Goal: Information Seeking & Learning: Learn about a topic

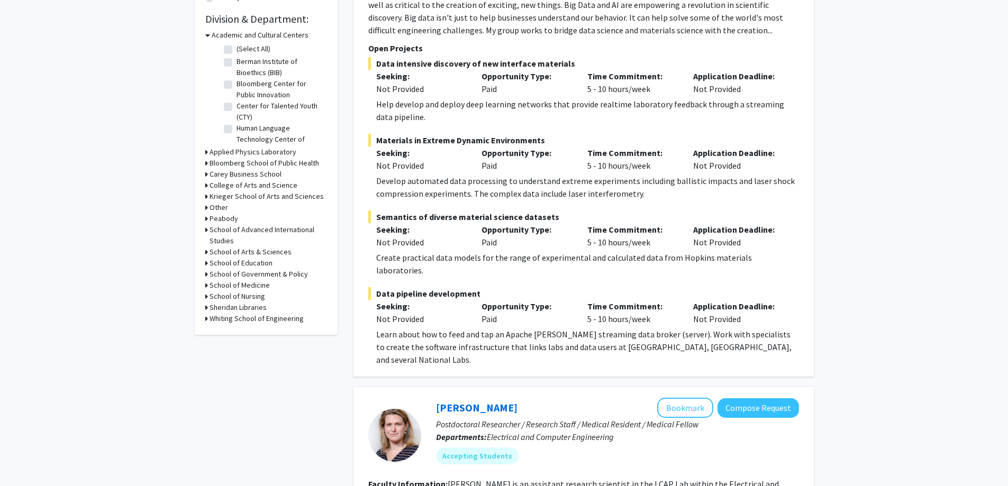
scroll to position [317, 0]
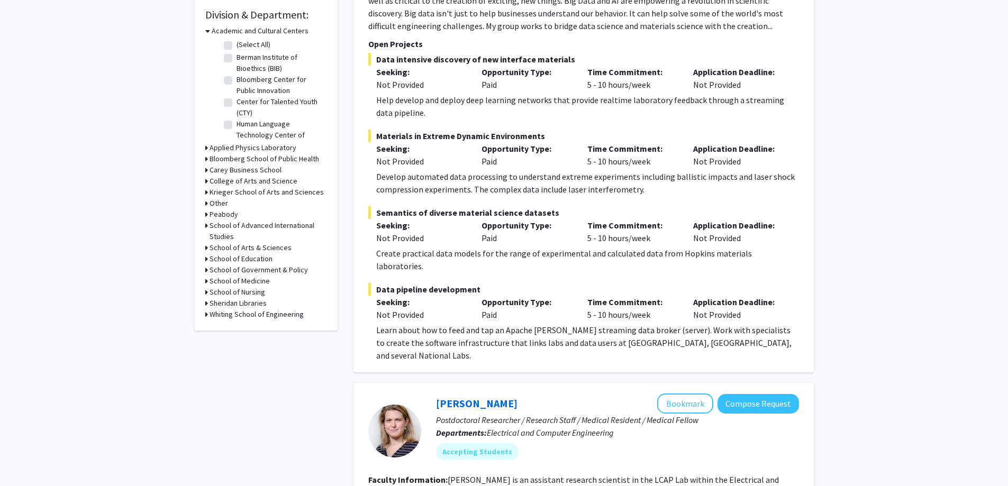
click at [280, 312] on h3 "Whiting School of Engineering" at bounding box center [256, 314] width 94 height 11
click at [236, 328] on label "(Select All)" at bounding box center [253, 328] width 34 height 11
click at [236, 328] on input "(Select All)" at bounding box center [239, 326] width 7 height 7
checkbox input "true"
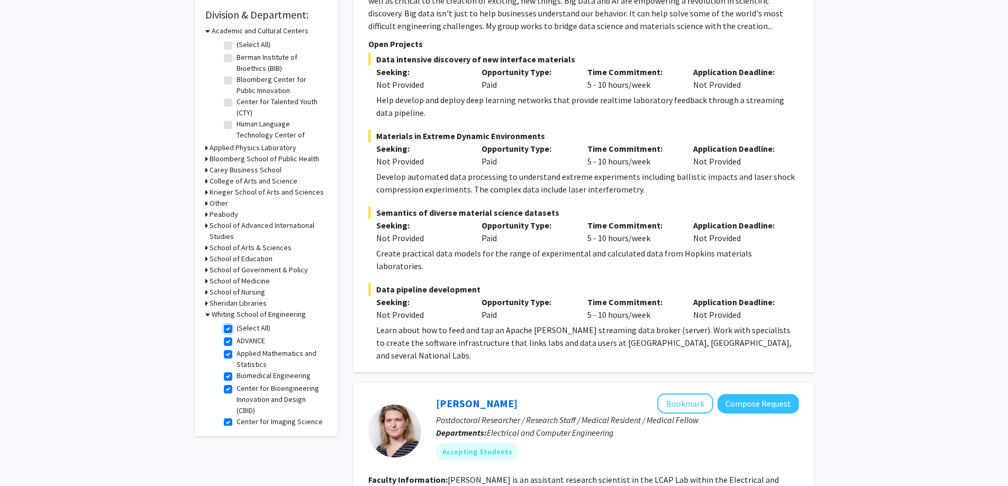
checkbox input "true"
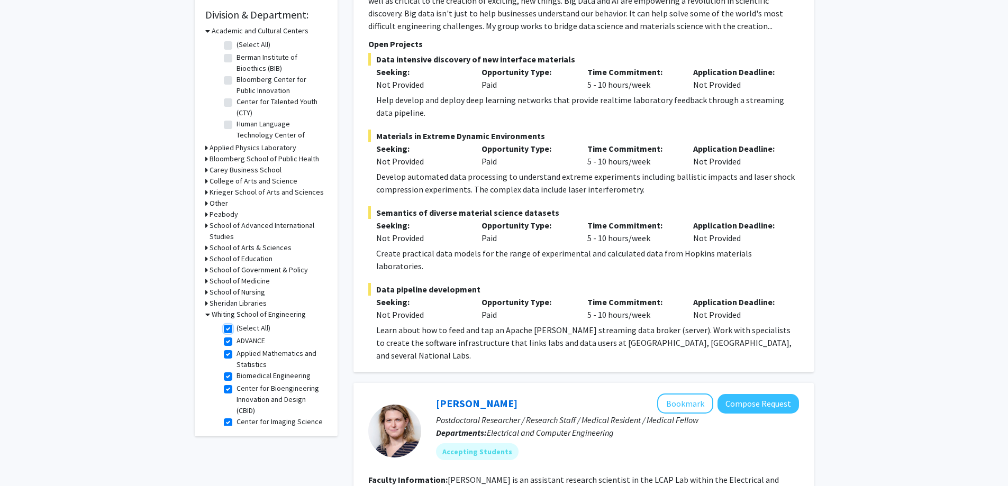
checkbox input "true"
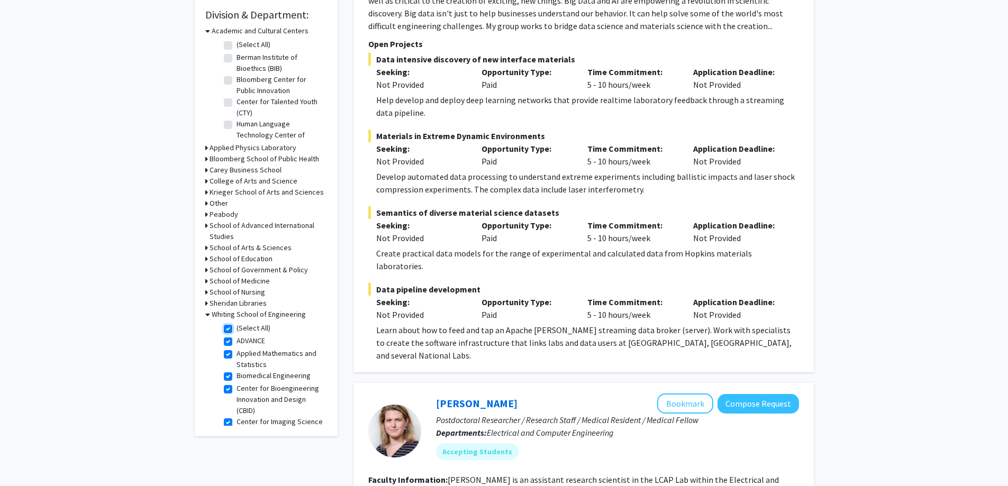
checkbox input "true"
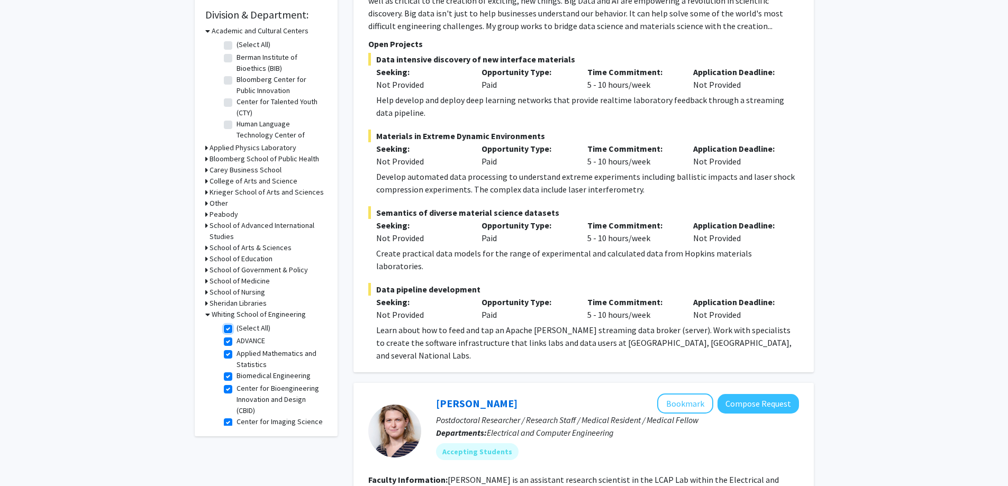
checkbox input "true"
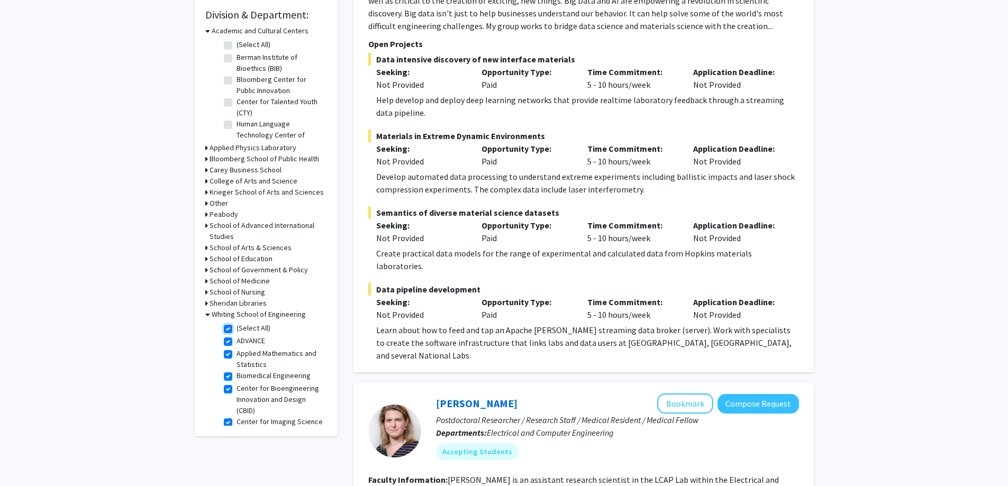
checkbox input "true"
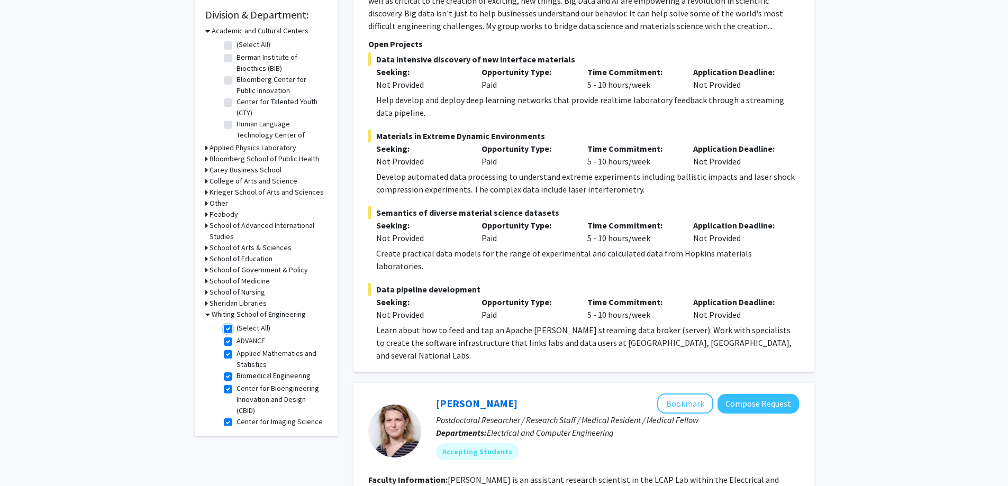
checkbox input "true"
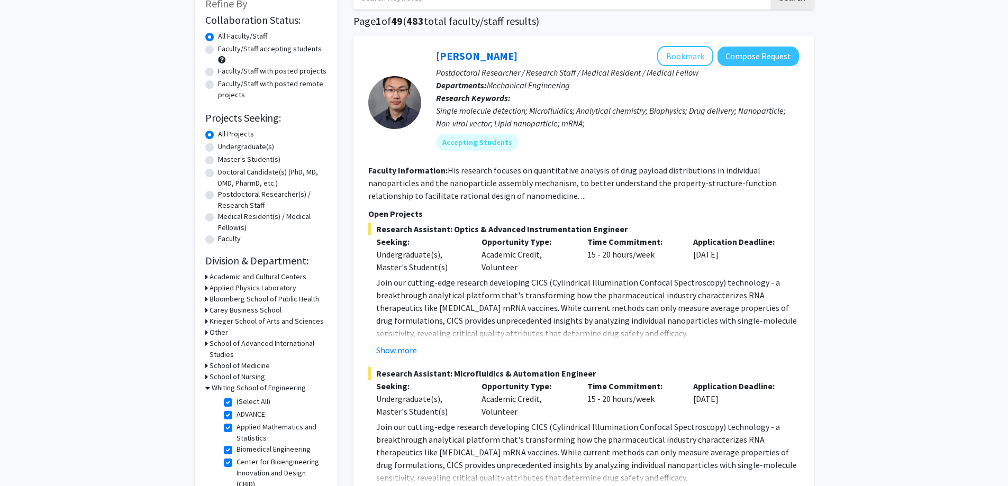
scroll to position [53, 0]
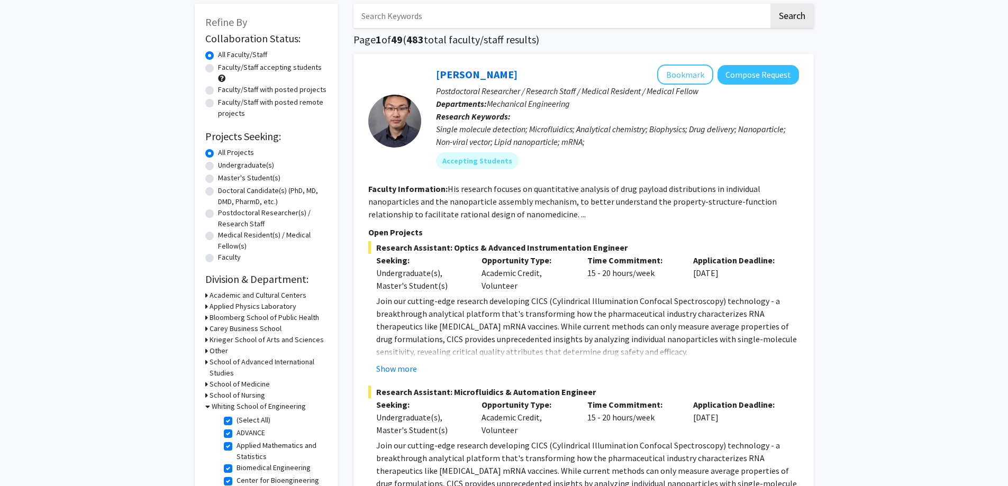
click at [280, 103] on label "Faculty/Staff with posted remote projects" at bounding box center [272, 108] width 109 height 22
click at [225, 103] on input "Faculty/Staff with posted remote projects" at bounding box center [221, 100] width 7 height 7
radio input "true"
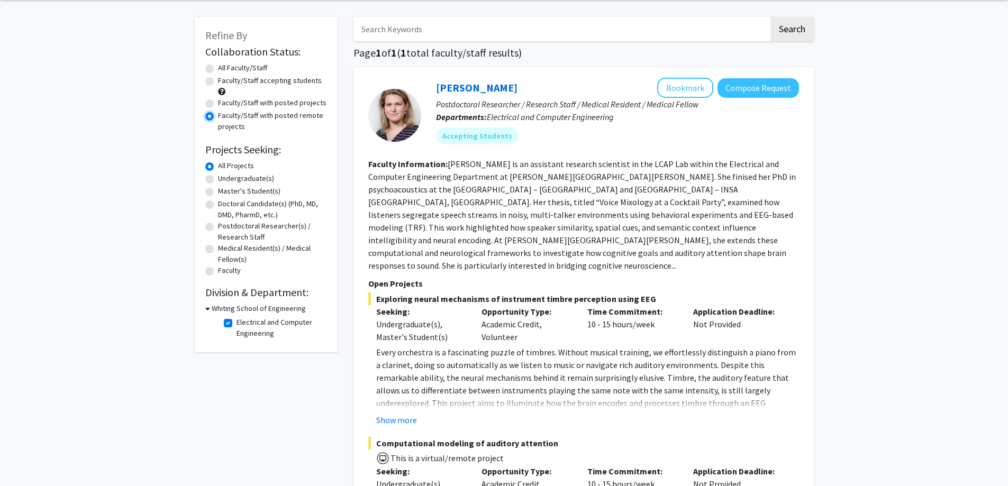
scroll to position [159, 0]
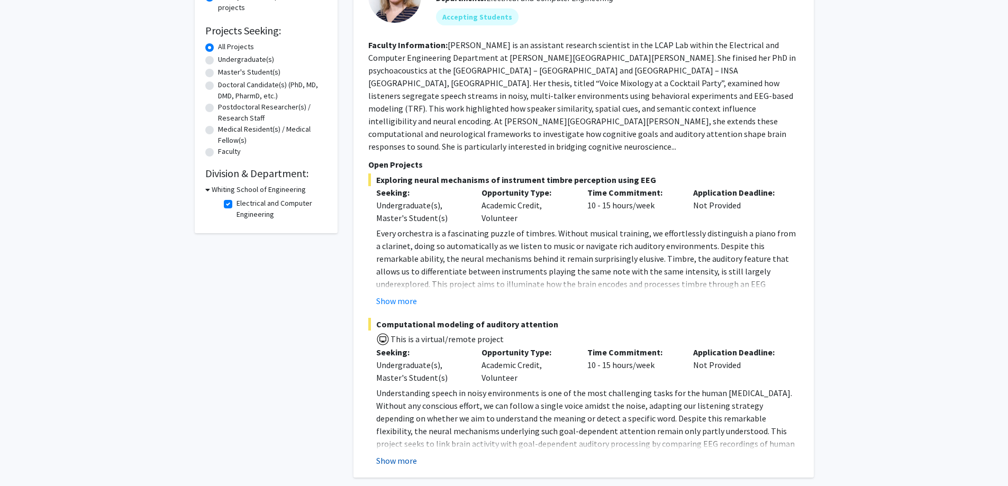
click at [400, 454] on button "Show more" at bounding box center [396, 460] width 41 height 13
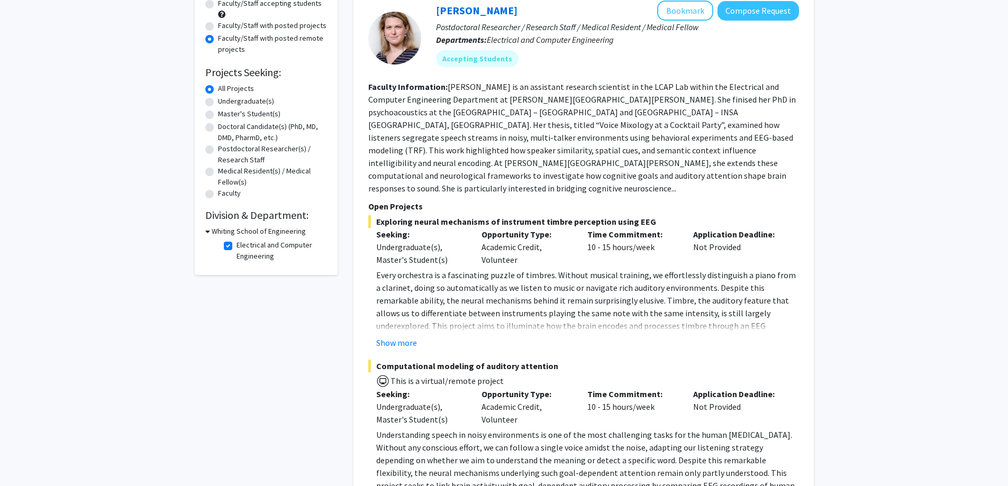
scroll to position [106, 0]
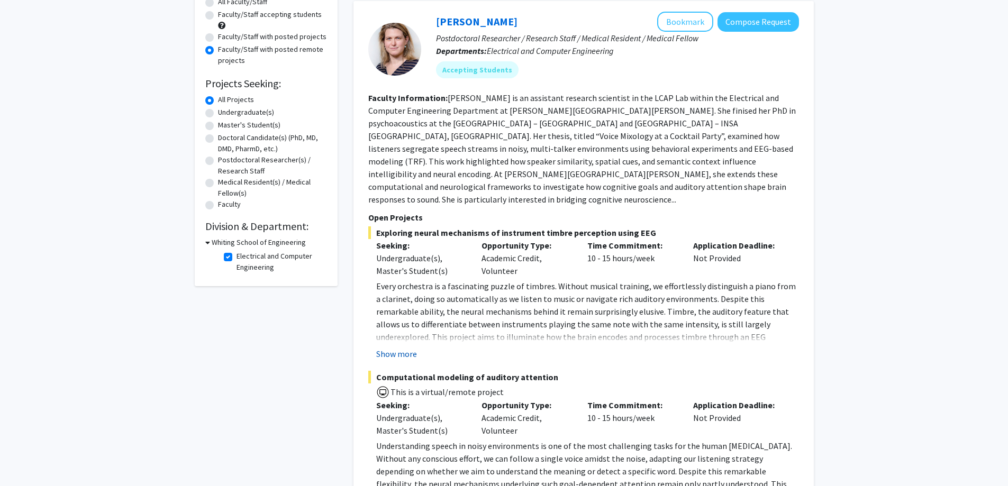
click at [394, 348] on button "Show more" at bounding box center [396, 354] width 41 height 13
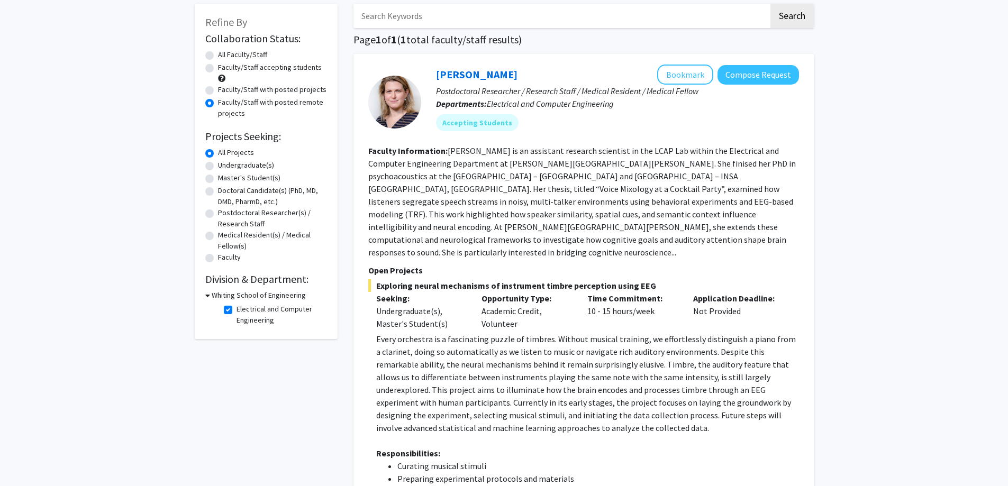
scroll to position [0, 0]
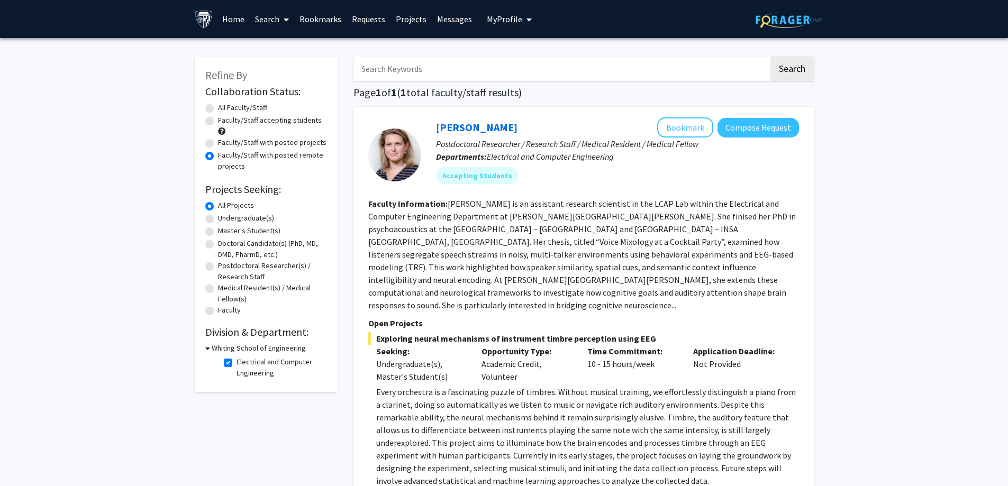
click at [308, 143] on label "Faculty/Staff with posted projects" at bounding box center [272, 142] width 108 height 11
click at [225, 143] on input "Faculty/Staff with posted projects" at bounding box center [221, 140] width 7 height 7
radio input "true"
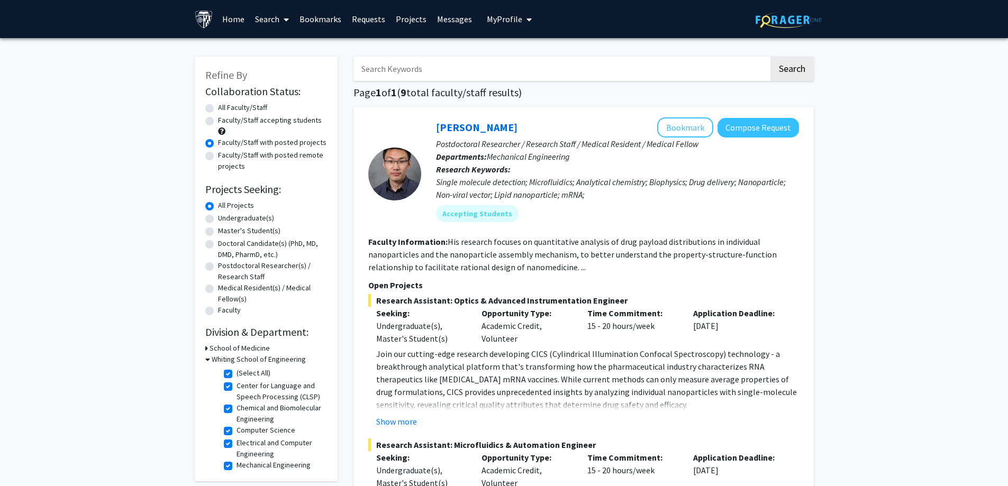
click at [286, 120] on label "Faculty/Staff accepting students" at bounding box center [270, 120] width 104 height 11
click at [225, 120] on input "Faculty/Staff accepting students" at bounding box center [221, 118] width 7 height 7
radio input "true"
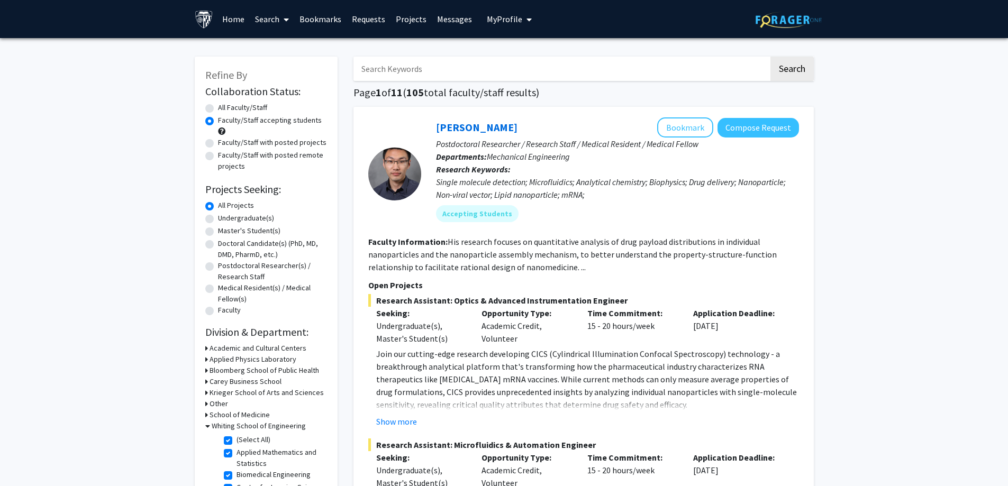
click at [298, 142] on label "Faculty/Staff with posted projects" at bounding box center [272, 142] width 108 height 11
click at [225, 142] on input "Faculty/Staff with posted projects" at bounding box center [221, 140] width 7 height 7
radio input "true"
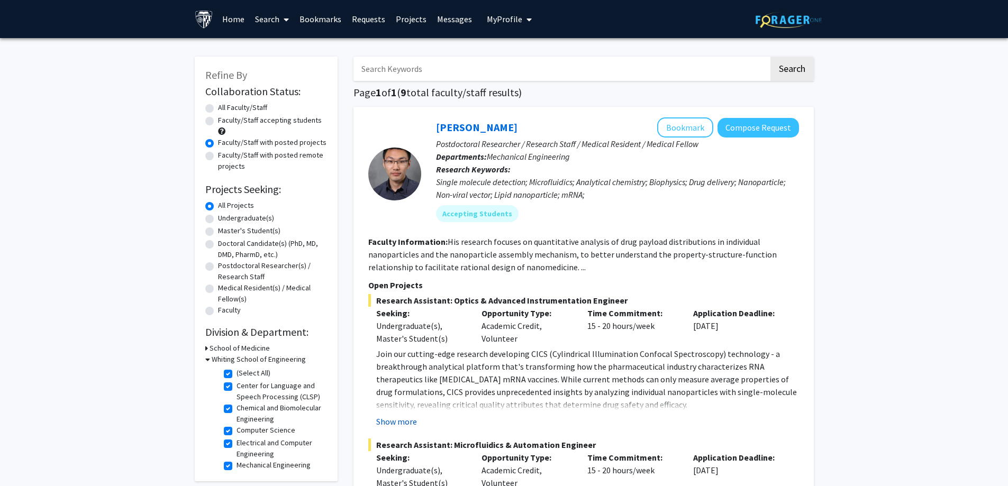
click at [394, 417] on button "Show more" at bounding box center [396, 421] width 41 height 13
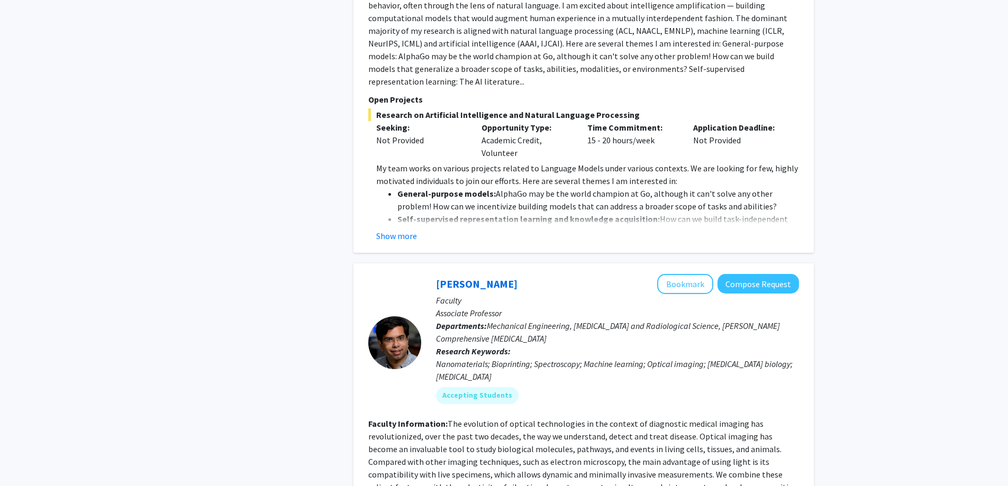
scroll to position [1799, 0]
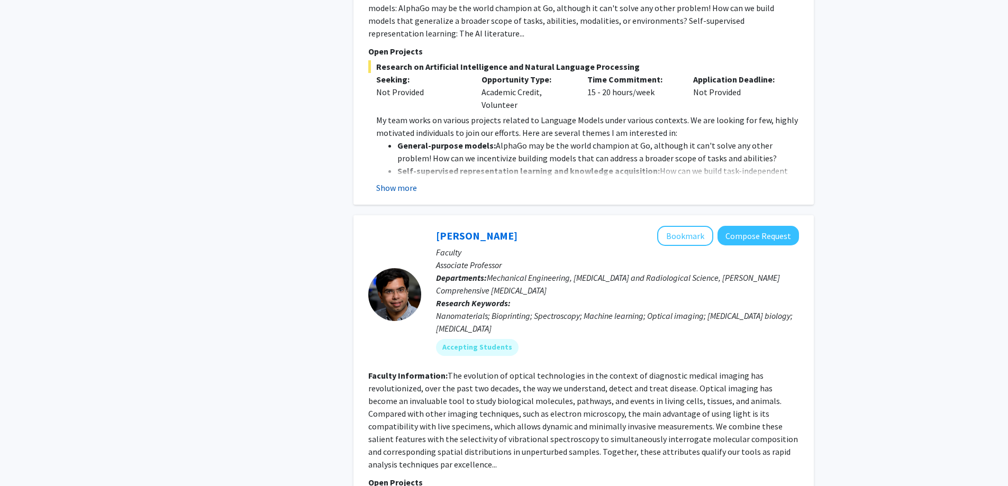
click at [399, 181] on button "Show more" at bounding box center [396, 187] width 41 height 13
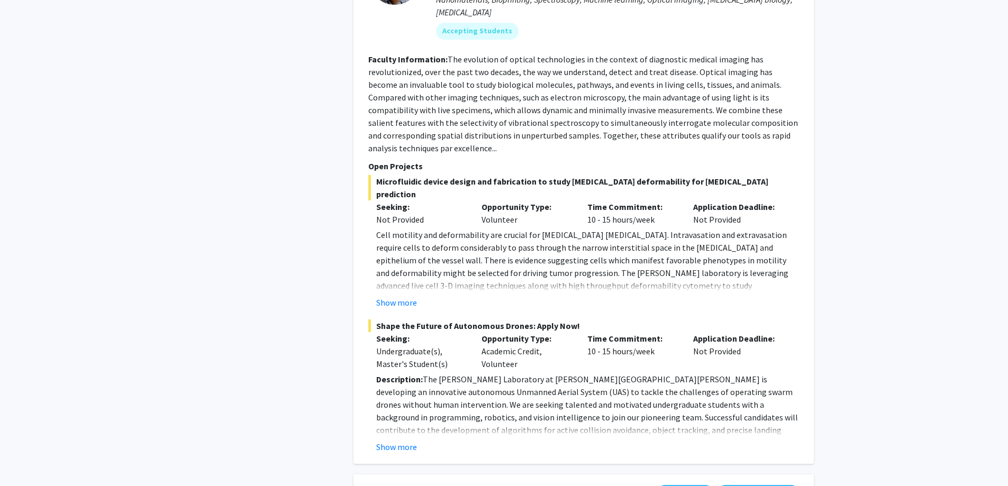
scroll to position [2328, 0]
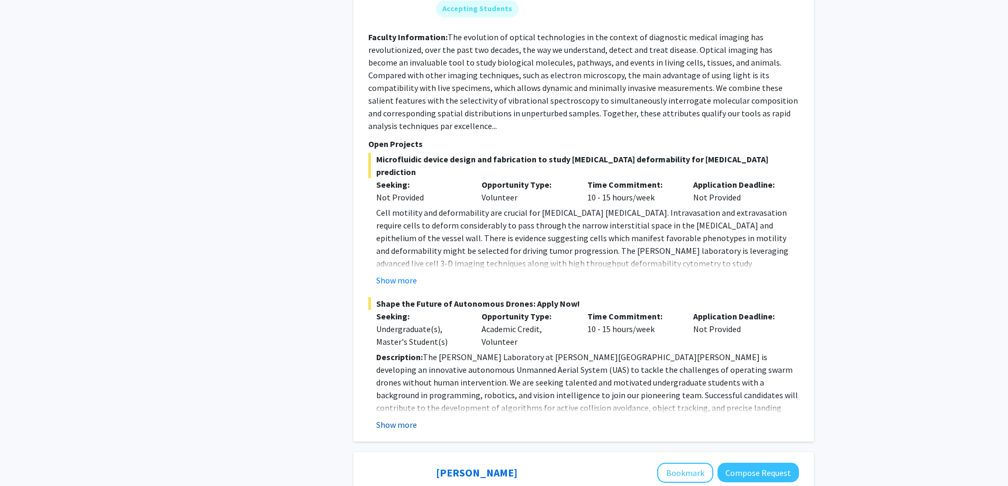
click at [406, 418] on button "Show more" at bounding box center [396, 424] width 41 height 13
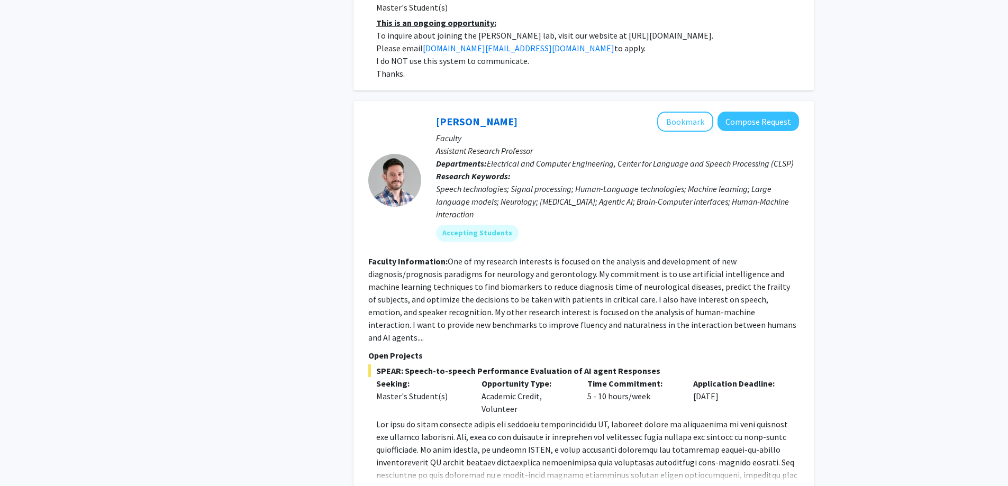
scroll to position [3386, 0]
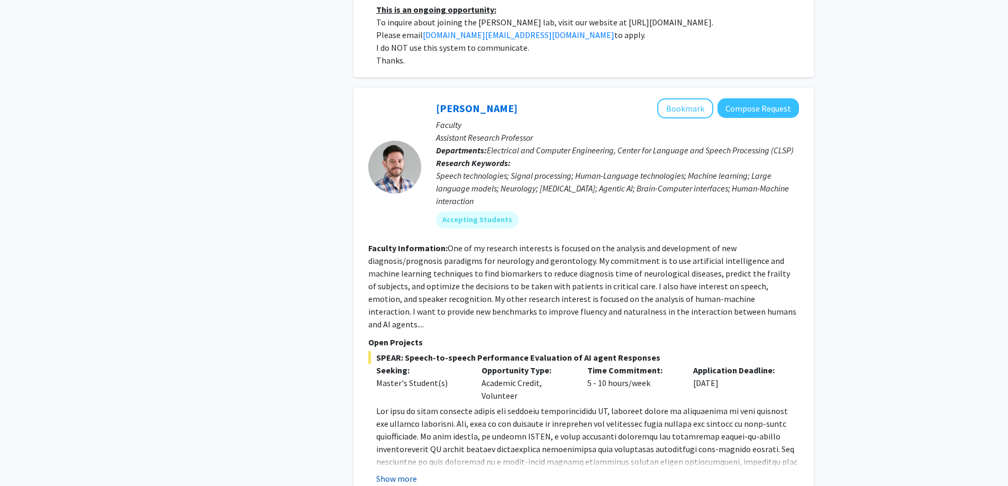
click at [393, 472] on button "Show more" at bounding box center [396, 478] width 41 height 13
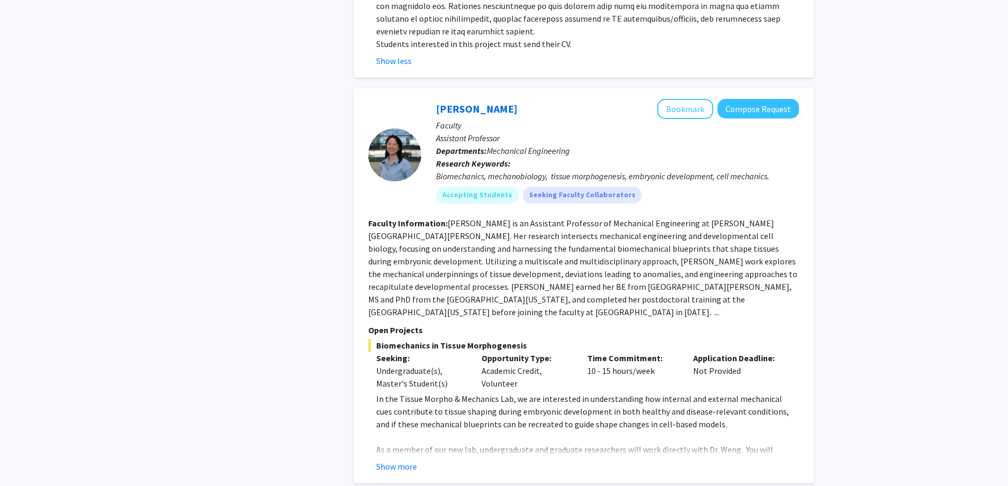
scroll to position [3968, 0]
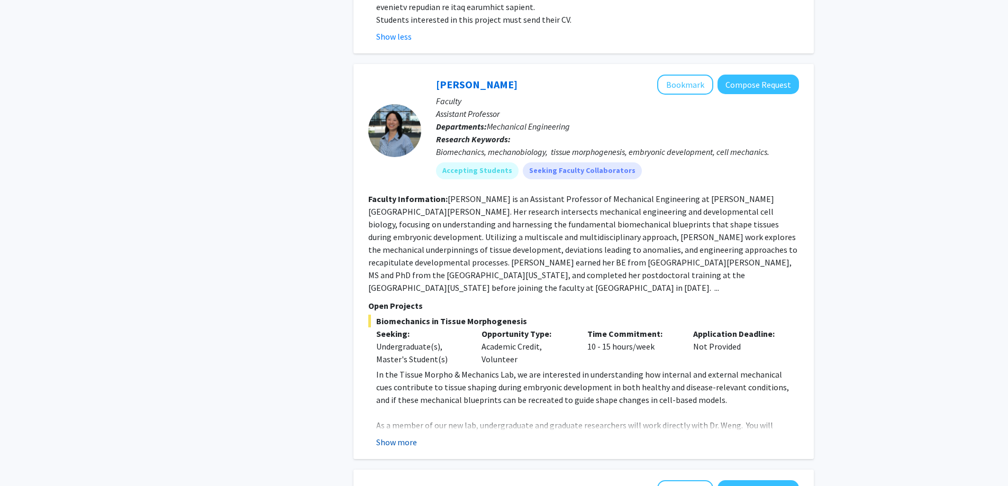
click at [402, 436] on button "Show more" at bounding box center [396, 442] width 41 height 13
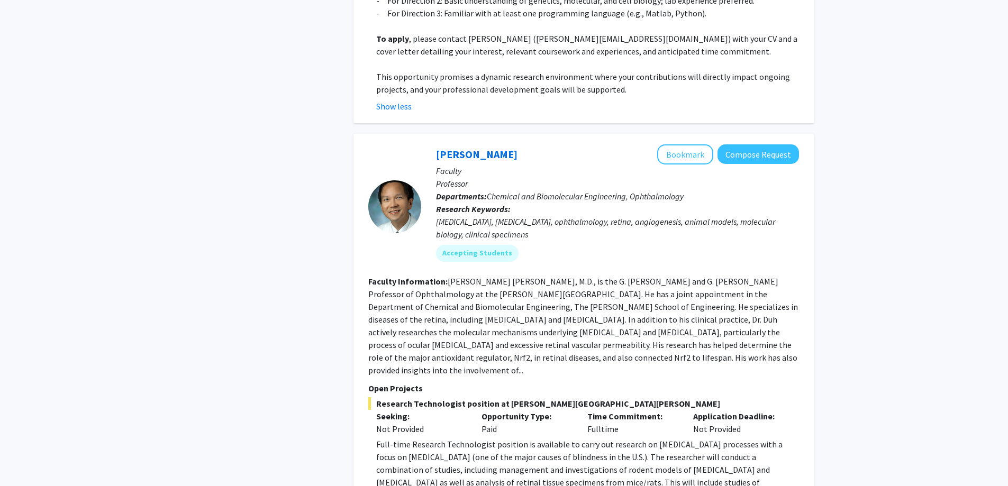
scroll to position [4655, 0]
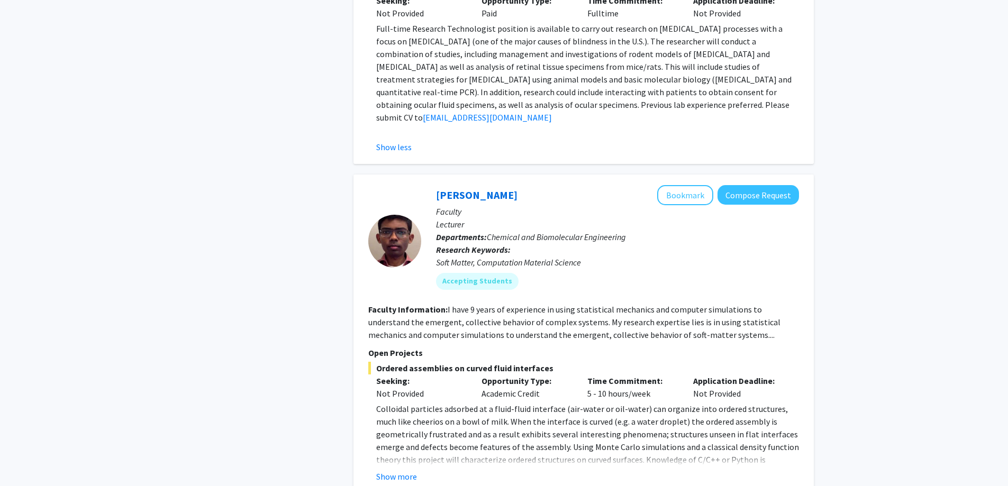
scroll to position [5078, 0]
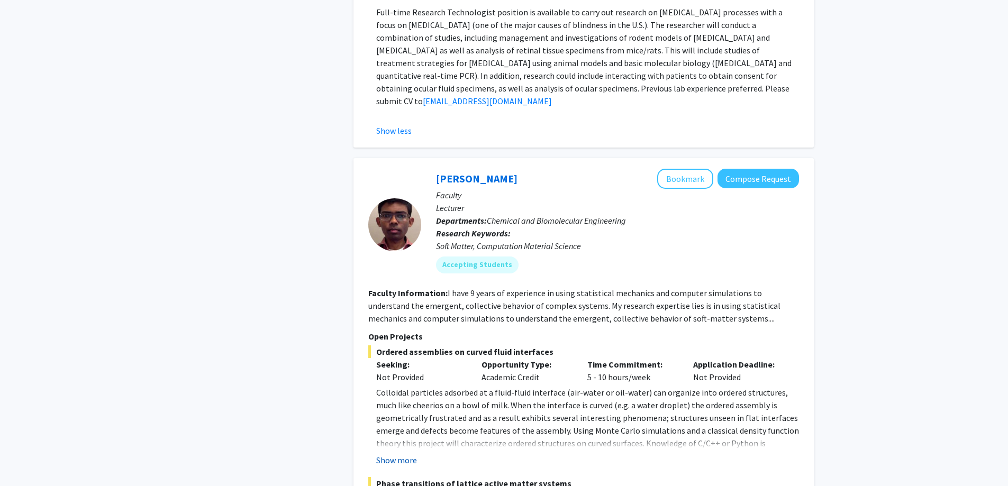
click at [393, 454] on button "Show more" at bounding box center [396, 460] width 41 height 13
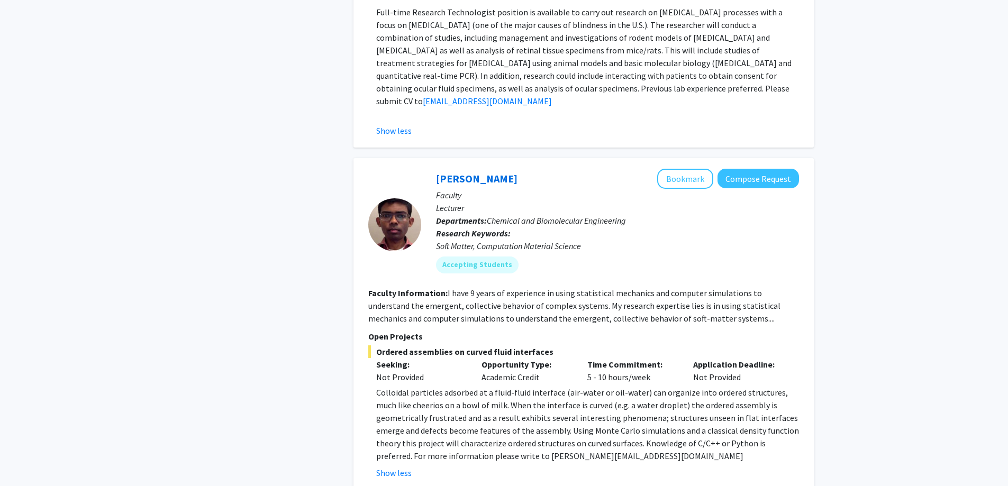
scroll to position [4642, 0]
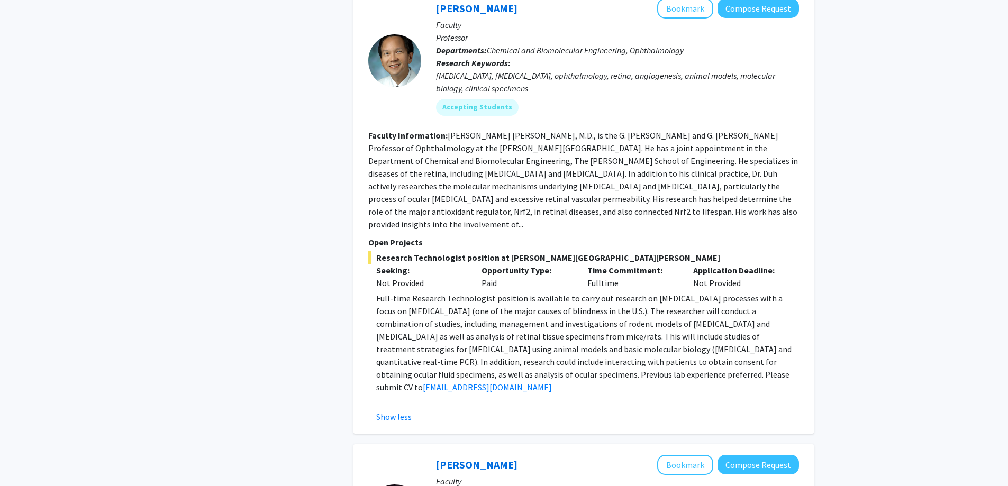
drag, startPoint x: 261, startPoint y: 78, endPoint x: 233, endPoint y: -13, distance: 95.7
